Goal: Task Accomplishment & Management: Use online tool/utility

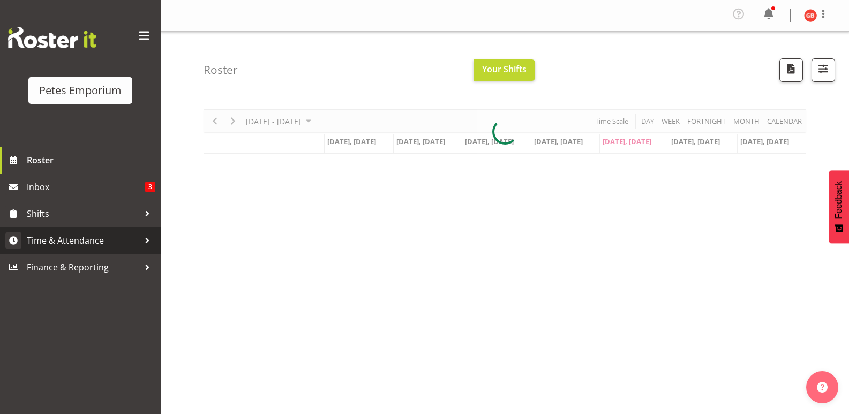
click at [84, 241] on span "Time & Attendance" at bounding box center [83, 240] width 112 height 16
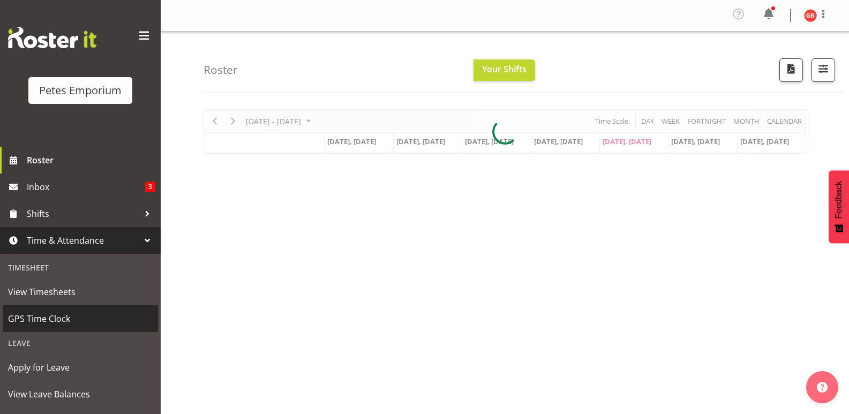
click at [53, 318] on span "GPS Time Clock" at bounding box center [80, 319] width 145 height 16
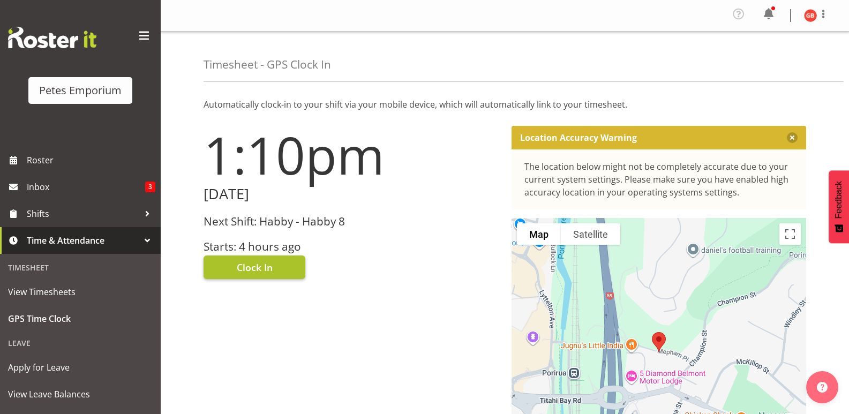
click at [283, 265] on button "Clock In" at bounding box center [255, 267] width 102 height 24
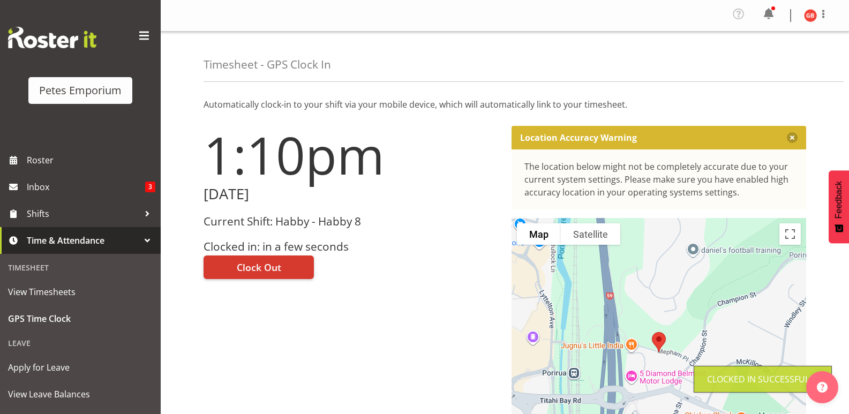
click at [805, 13] on img at bounding box center [810, 15] width 13 height 13
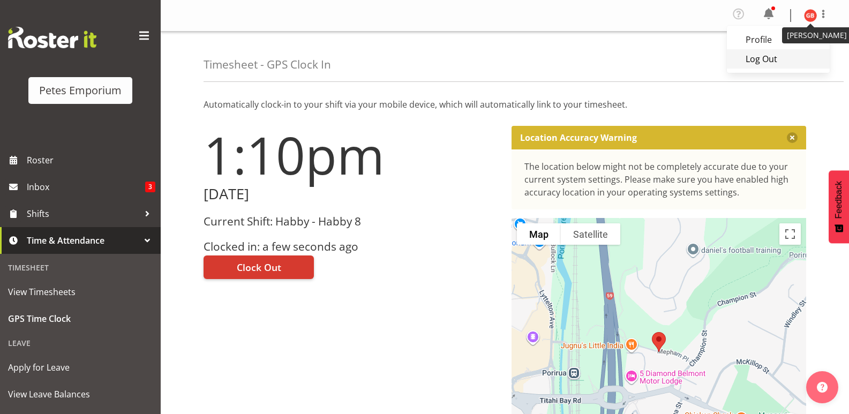
click at [761, 57] on link "Log Out" at bounding box center [778, 58] width 103 height 19
